Goal: Task Accomplishment & Management: Manage account settings

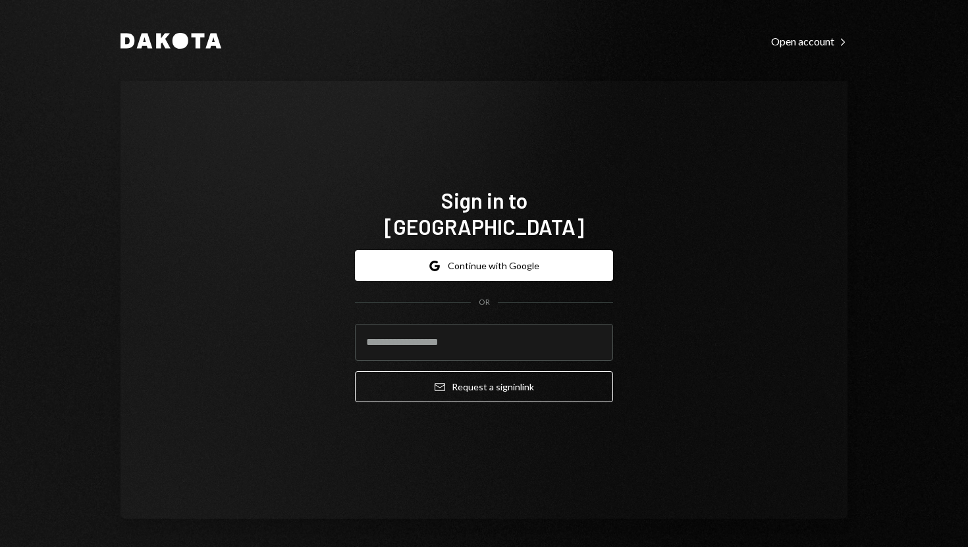
type input "**********"
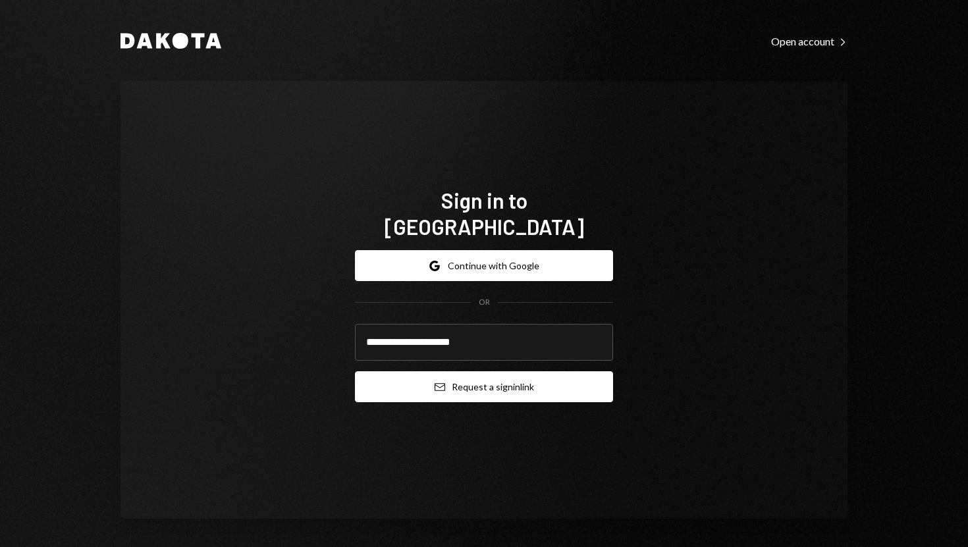
click at [435, 382] on icon "Email" at bounding box center [440, 387] width 11 height 11
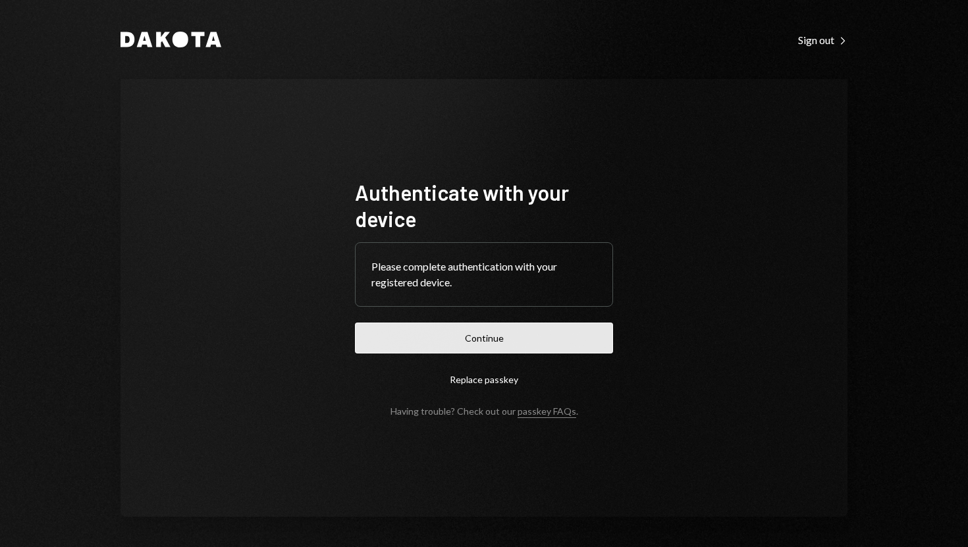
click at [493, 338] on button "Continue" at bounding box center [484, 338] width 258 height 31
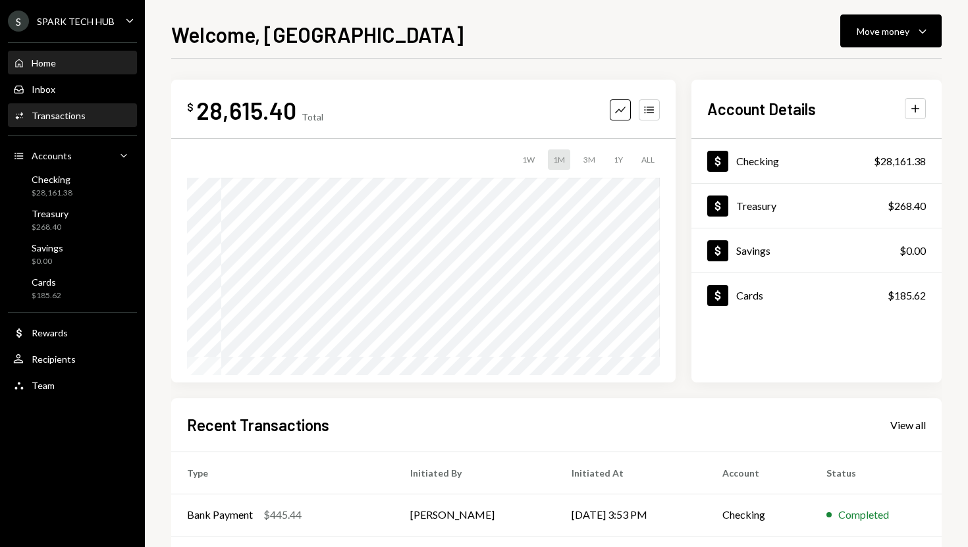
click at [97, 117] on div "Activities Transactions" at bounding box center [72, 116] width 119 height 12
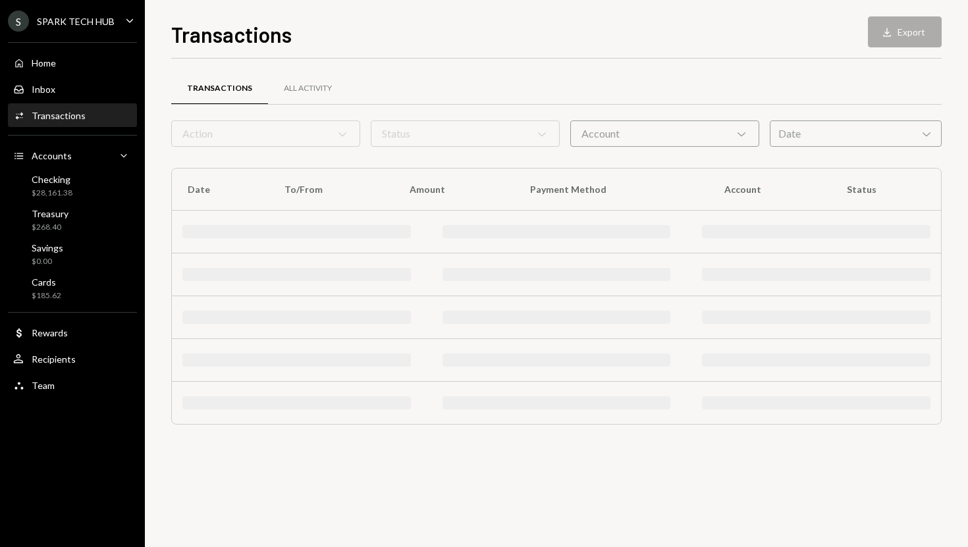
click at [315, 134] on div "Action Chevron Down" at bounding box center [265, 134] width 189 height 26
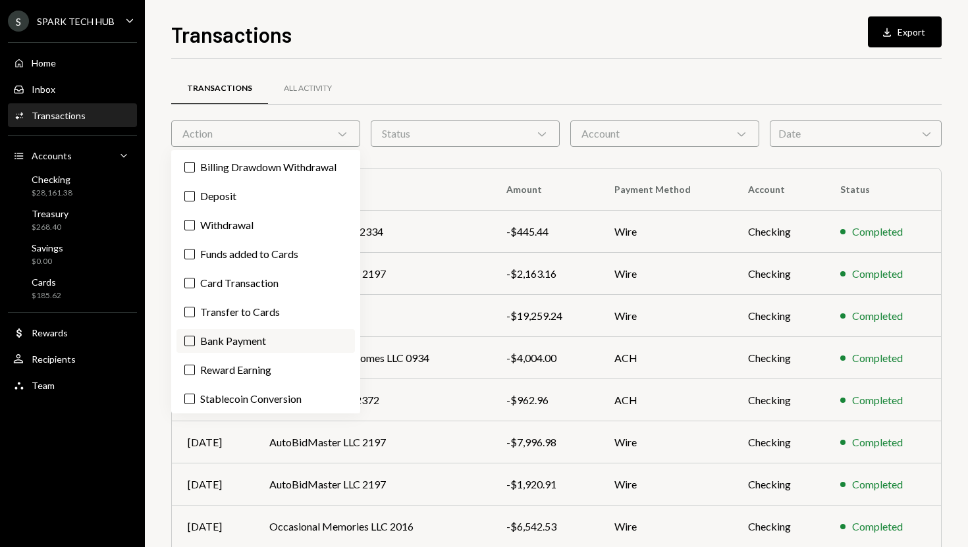
click at [186, 338] on button "Bank Payment" at bounding box center [189, 341] width 11 height 11
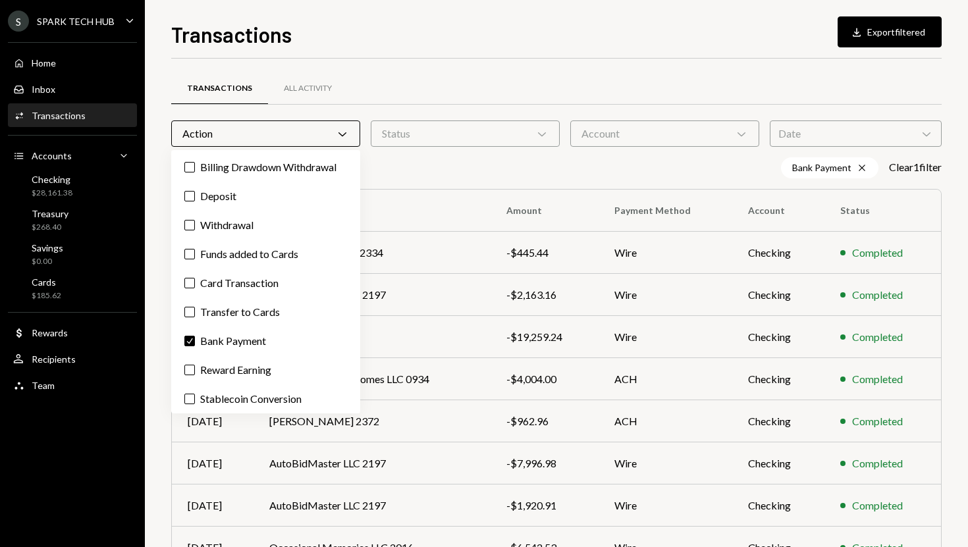
click at [158, 326] on div "Transactions Download Export filtered Transactions All Activity Action Chevron …" at bounding box center [556, 273] width 823 height 547
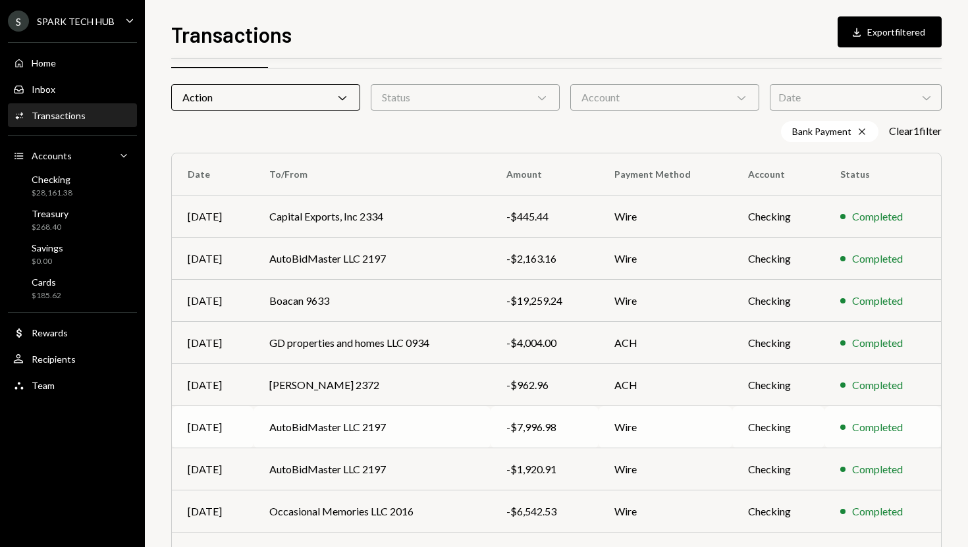
scroll to position [36, 0]
copy div "6,542.53"
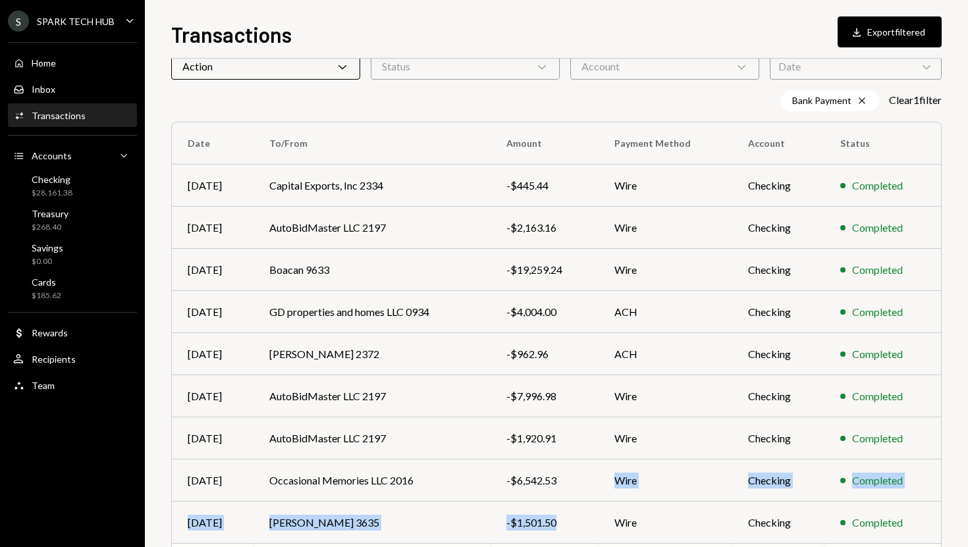
drag, startPoint x: 572, startPoint y: 516, endPoint x: 526, endPoint y: 547, distance: 55.0
click at [526, 547] on tbody "[DATE] Capital Exports, Inc 2334 -$445.44 Wire Checking Completed [DATE] AutoBi…" at bounding box center [556, 376] width 769 height 422
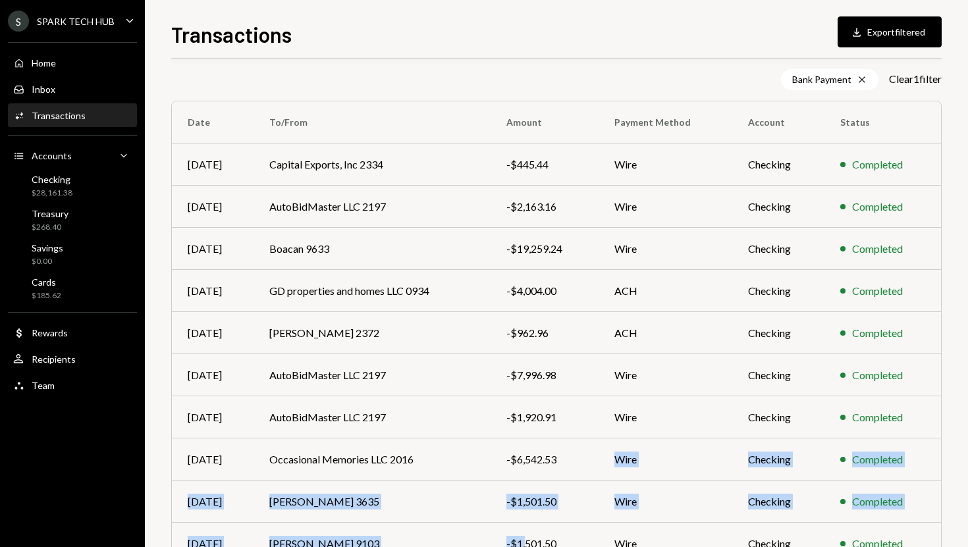
click at [137, 420] on div "S SPARK TECH HUB Caret Down Home Home Inbox Inbox Activities Transactions Accou…" at bounding box center [72, 273] width 145 height 547
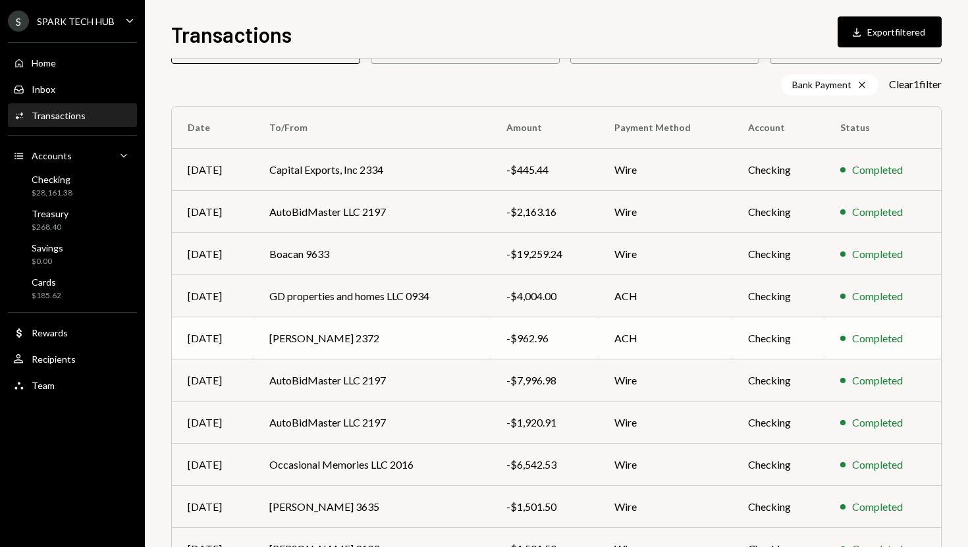
scroll to position [89, 0]
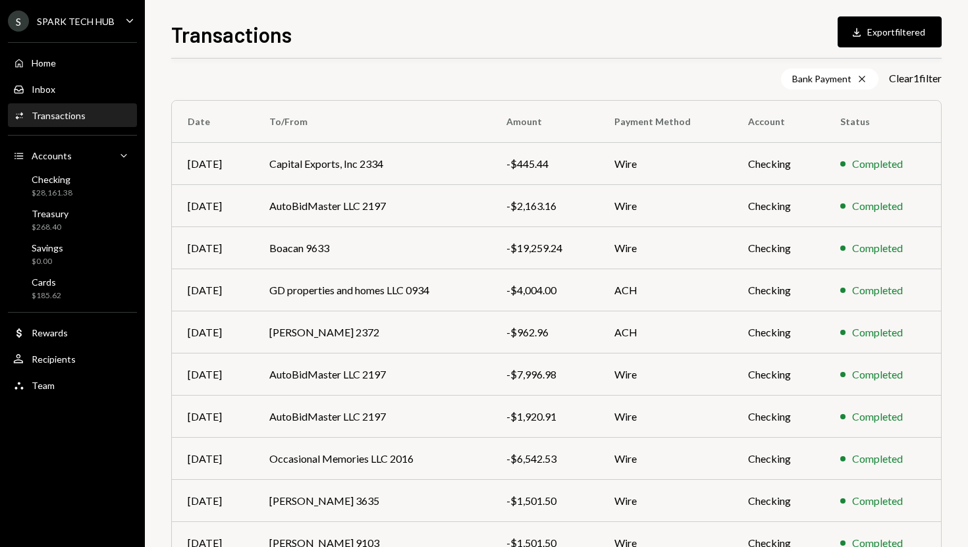
click at [403, 61] on div "Transactions All Activity Action Chevron Down Status Chevron Down Account Chevr…" at bounding box center [556, 305] width 771 height 629
copy div "$19,259.24"
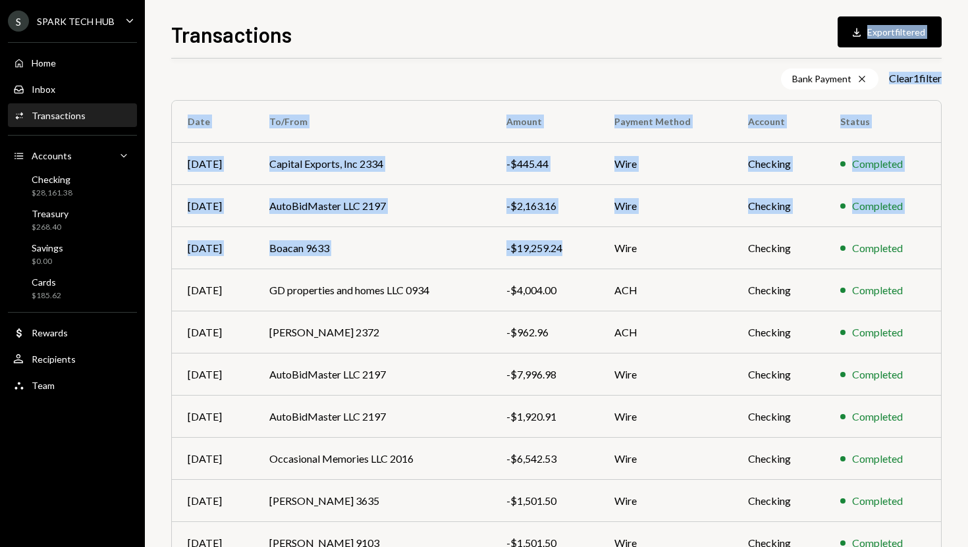
scroll to position [0, 0]
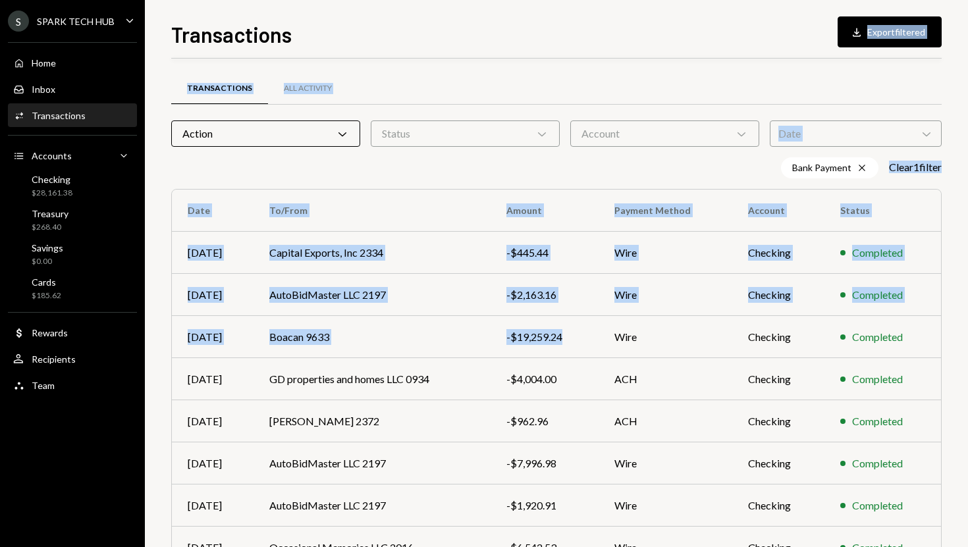
drag, startPoint x: 569, startPoint y: 252, endPoint x: 464, endPoint y: 20, distance: 254.4
click at [464, 20] on div "Transactions Download Export filtered Transactions All Activity Action Chevron …" at bounding box center [556, 282] width 771 height 529
click at [464, 20] on div "Transactions Download Export filtered" at bounding box center [556, 32] width 771 height 29
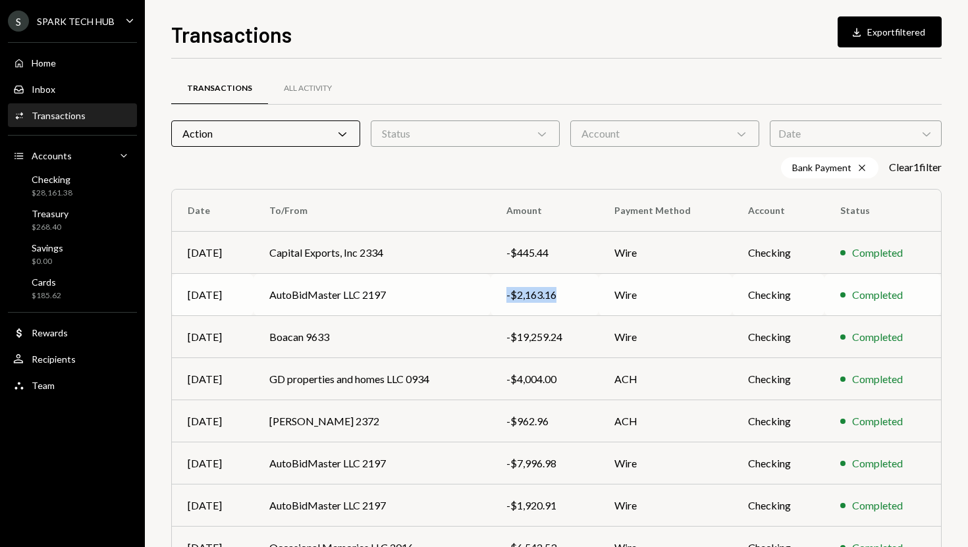
copy div "-$2,163.16"
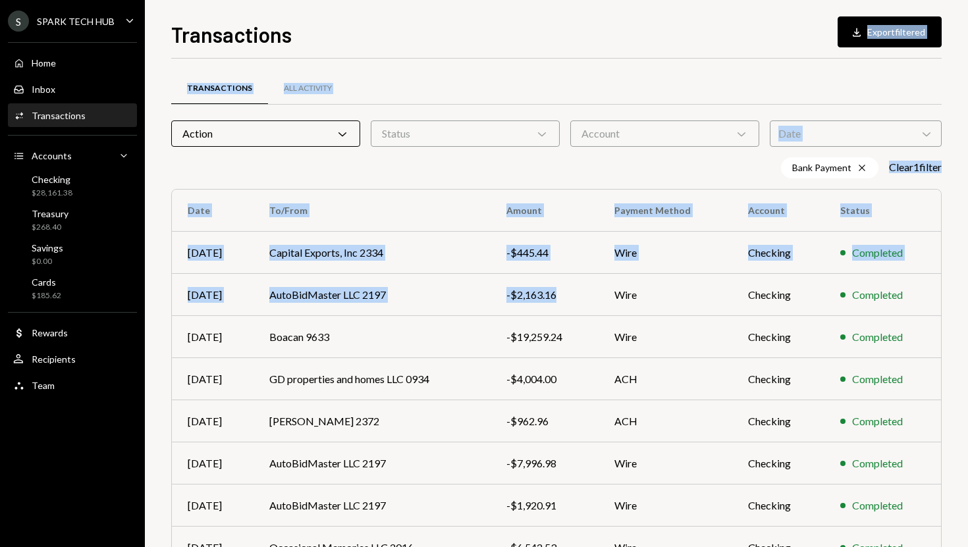
drag, startPoint x: 564, startPoint y: 300, endPoint x: 560, endPoint y: 38, distance: 262.1
click at [560, 38] on div "Transactions Download Export filtered Transactions All Activity Action Chevron …" at bounding box center [556, 282] width 771 height 529
click at [560, 38] on div "Transactions Download Export filtered" at bounding box center [556, 32] width 771 height 29
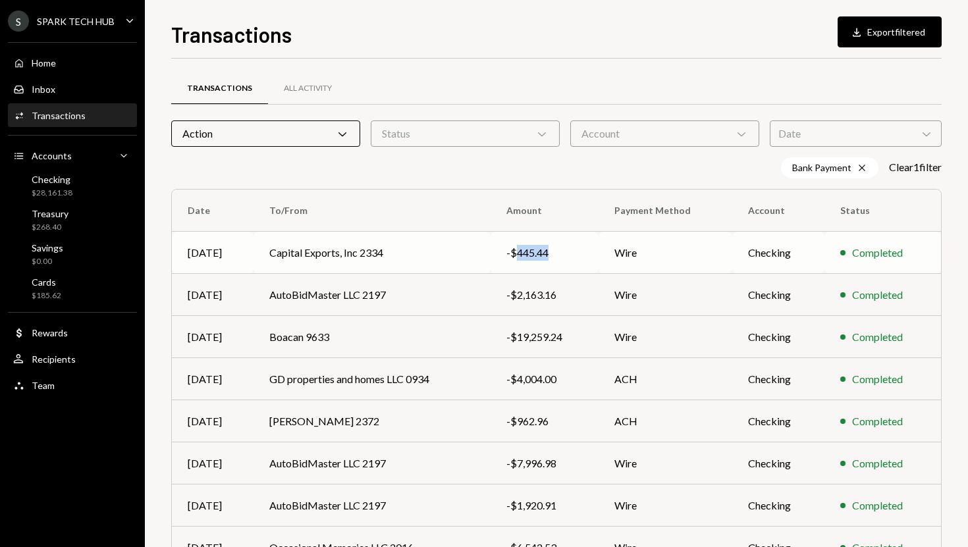
copy div "445.44"
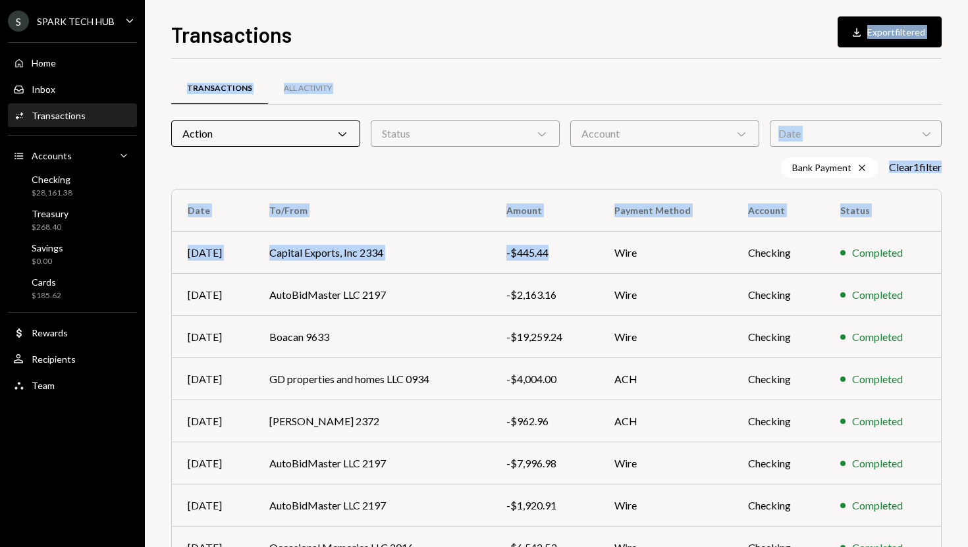
drag, startPoint x: 553, startPoint y: 254, endPoint x: 498, endPoint y: 20, distance: 239.5
click at [498, 22] on div "Transactions Download Export filtered Transactions All Activity Action Chevron …" at bounding box center [556, 282] width 771 height 529
click at [498, 20] on div "Transactions Download Export filtered" at bounding box center [556, 32] width 771 height 29
